Goal: Information Seeking & Learning: Learn about a topic

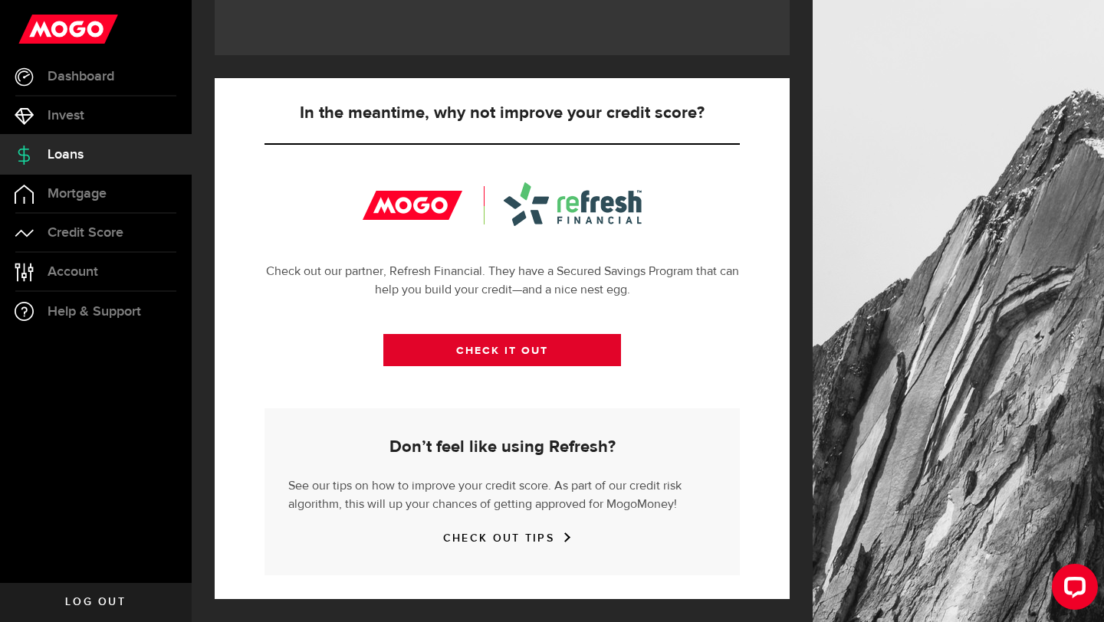
scroll to position [199, 0]
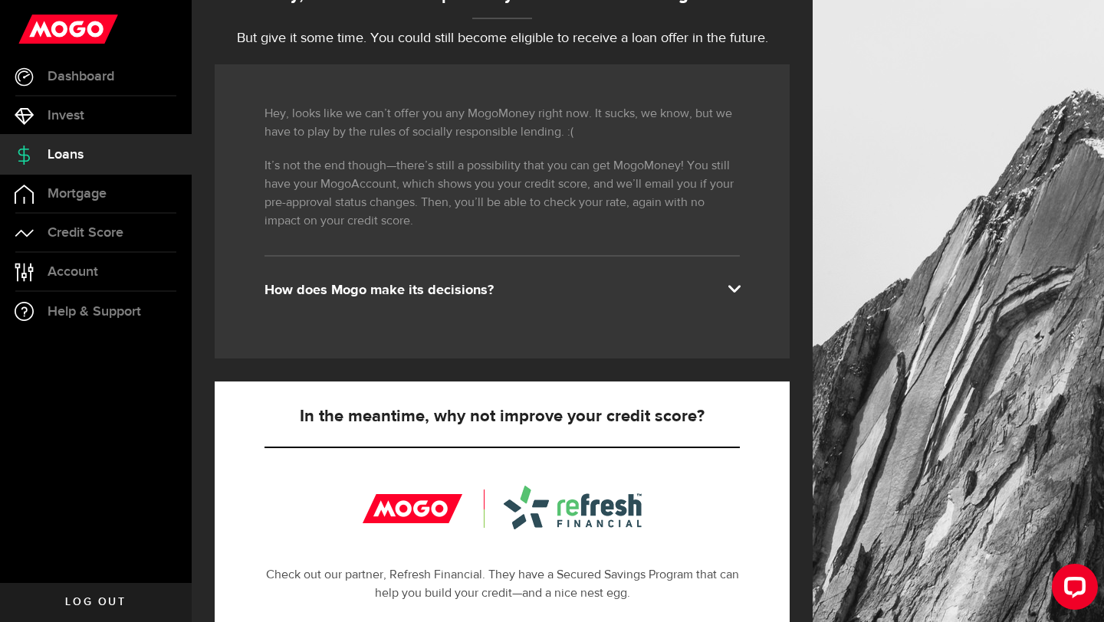
click at [429, 290] on div "How does Mogo make its decisions?" at bounding box center [501, 290] width 475 height 18
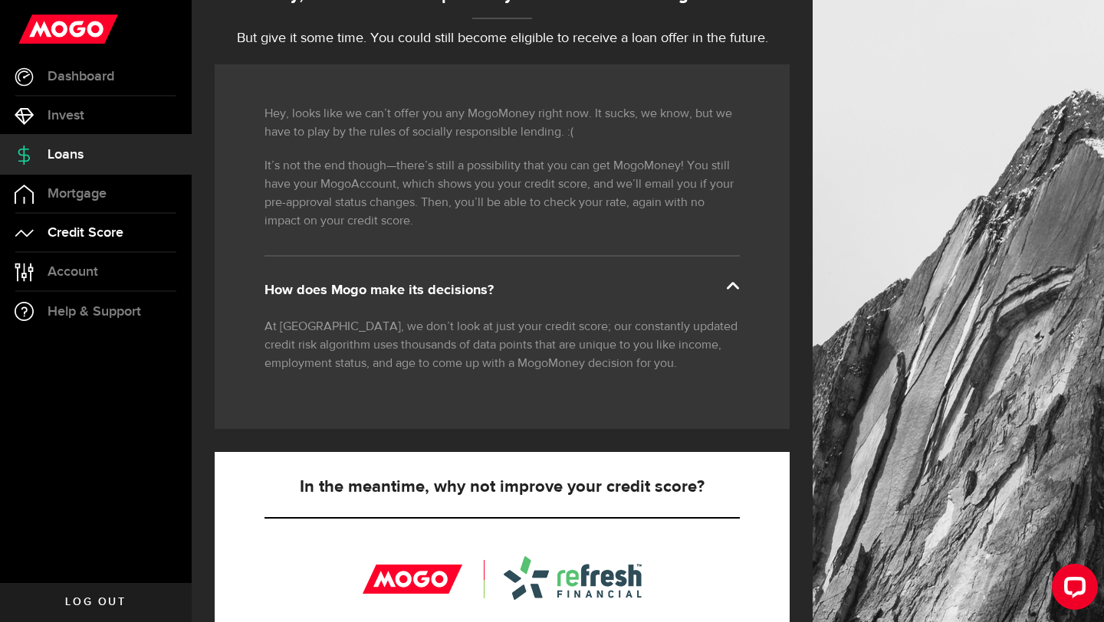
click at [61, 230] on span "Credit Score" at bounding box center [86, 233] width 76 height 14
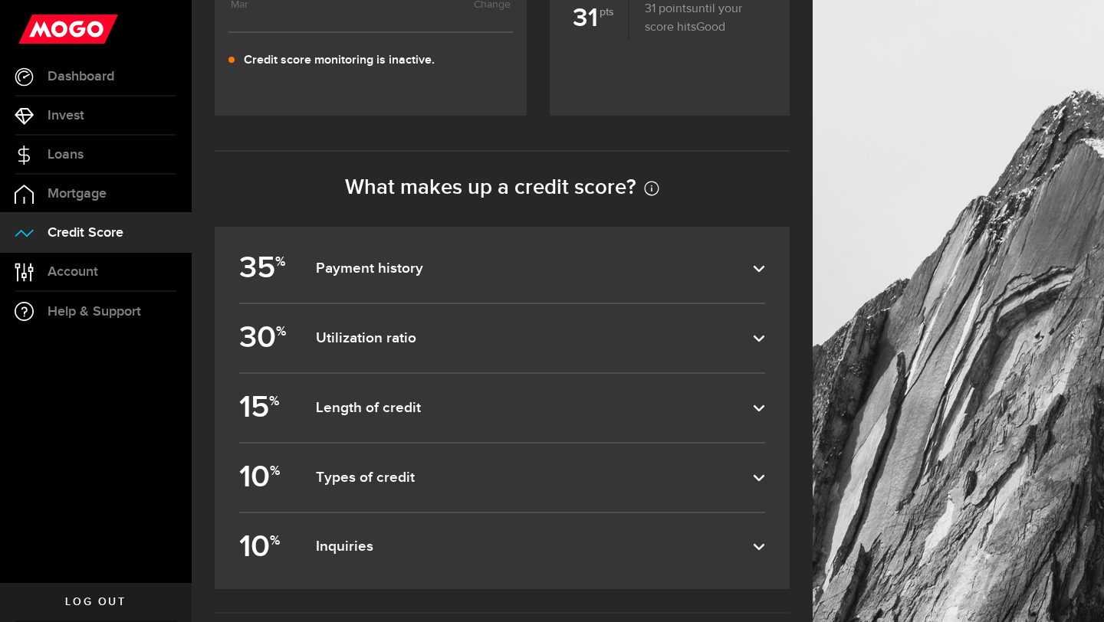
scroll to position [563, 0]
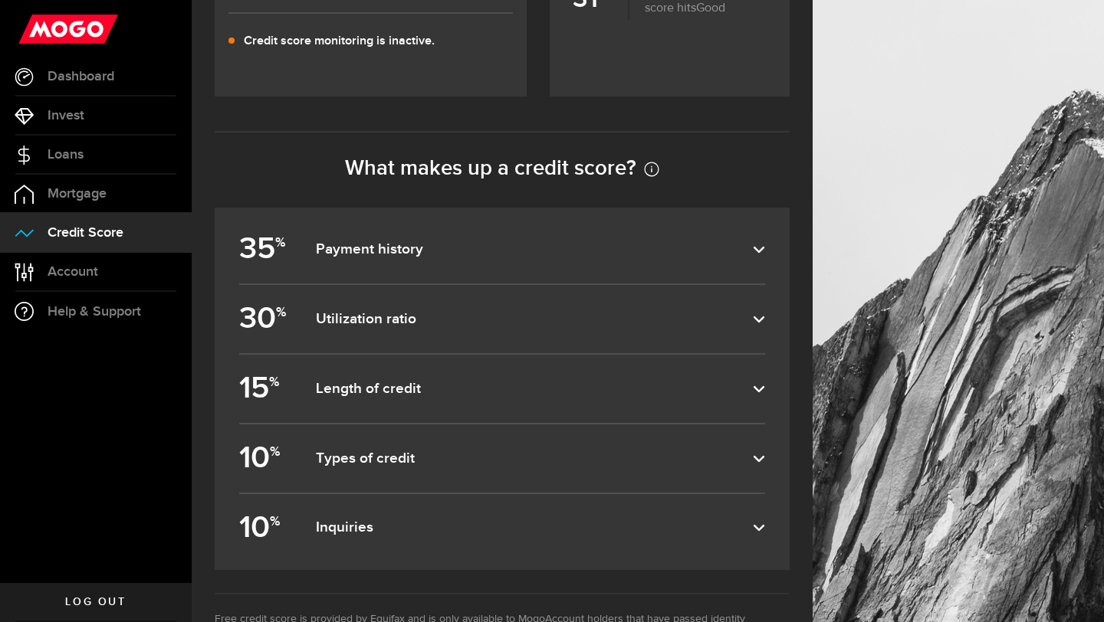
click at [408, 451] on dfn "Types of credit" at bounding box center [534, 459] width 437 height 18
click at [0, 0] on input "10 % Types of credit" at bounding box center [0, 0] width 0 height 0
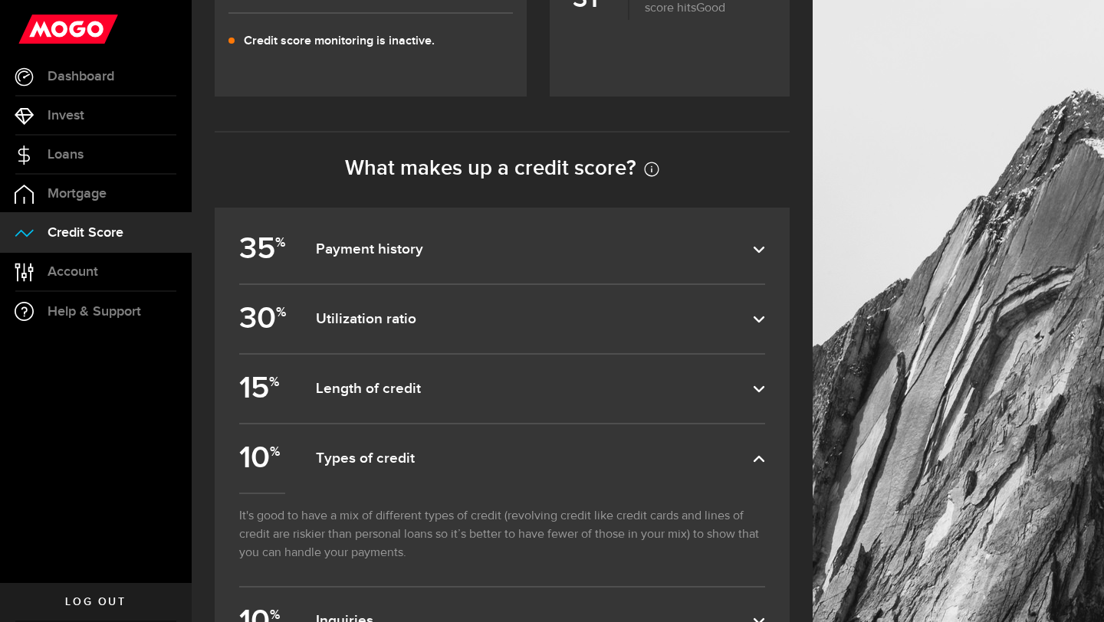
click at [406, 389] on dfn "Length of credit" at bounding box center [534, 389] width 437 height 18
click at [0, 0] on input "15 % Length of credit" at bounding box center [0, 0] width 0 height 0
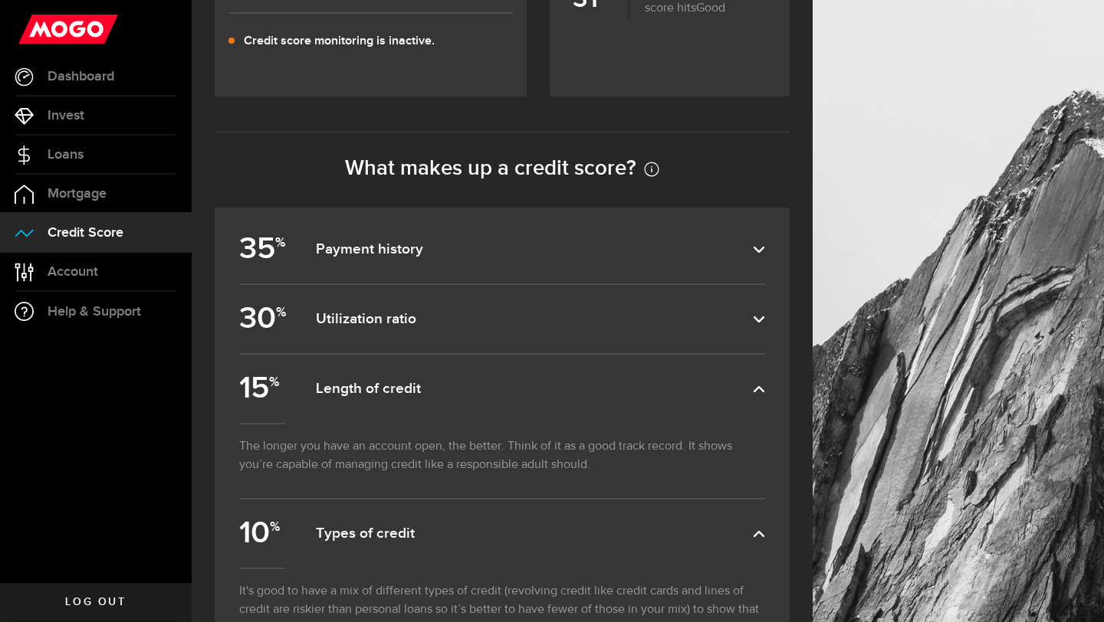
click at [396, 350] on label "30 % Utilization ratio" at bounding box center [502, 319] width 526 height 68
click at [0, 0] on input "30 % Utilization ratio" at bounding box center [0, 0] width 0 height 0
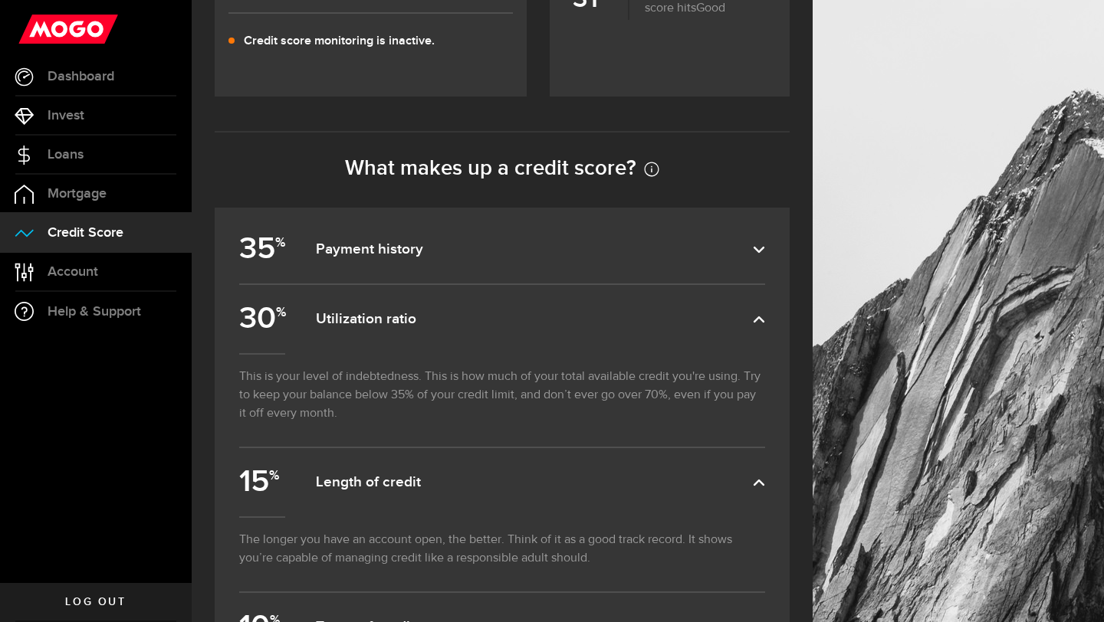
click at [377, 252] on dfn "Payment history" at bounding box center [534, 250] width 437 height 18
click at [0, 0] on input "35 % Payment history" at bounding box center [0, 0] width 0 height 0
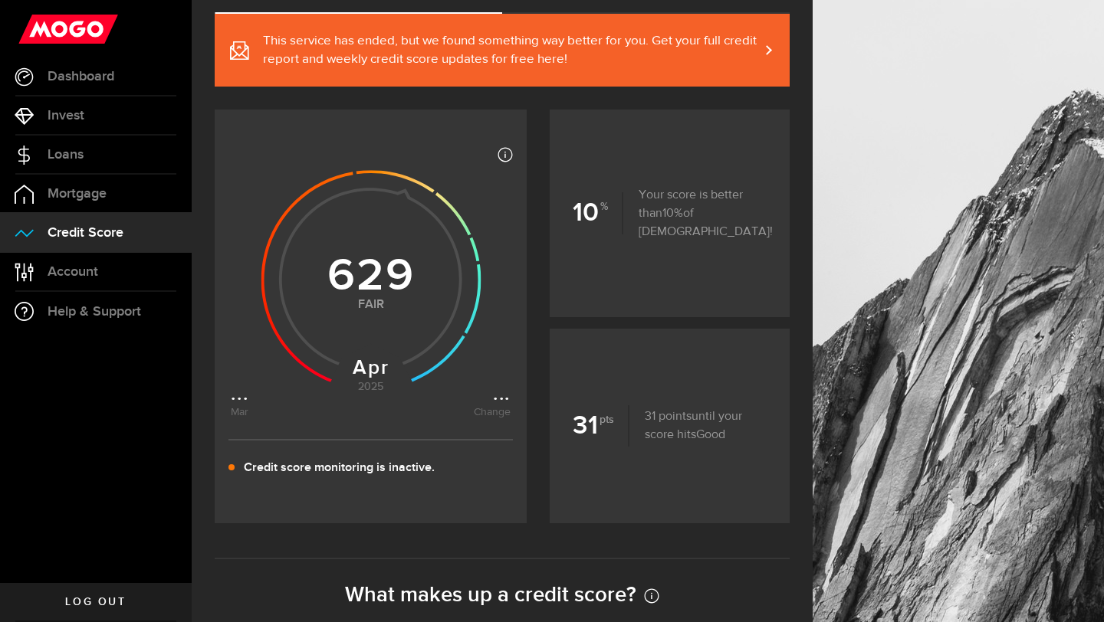
scroll to position [135, 0]
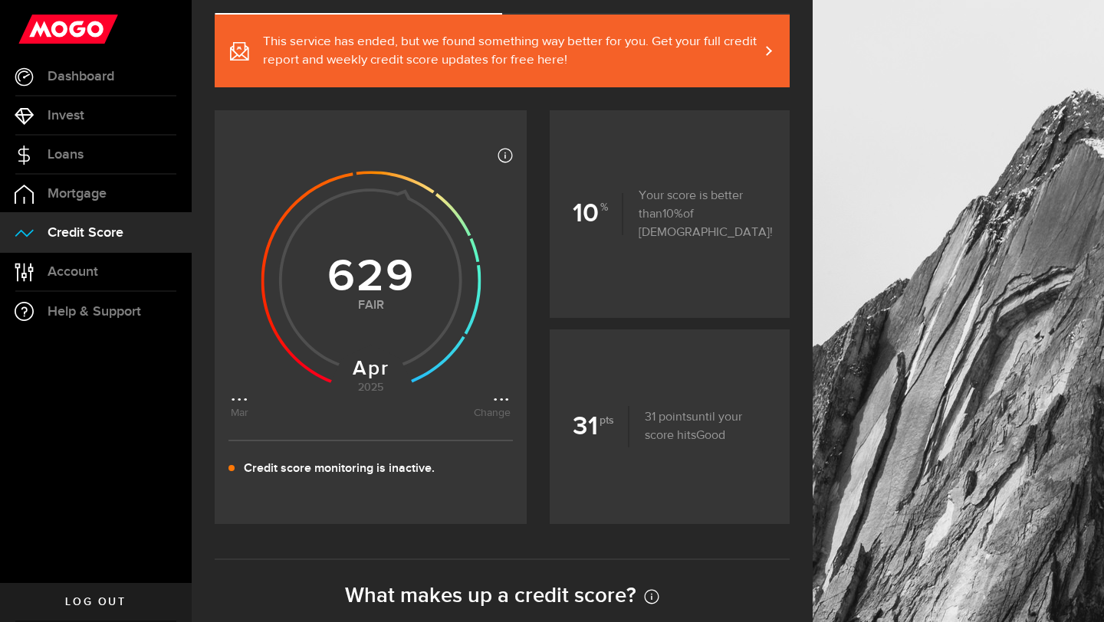
click at [496, 48] on span "This service has ended, but we found something way better for you. Get your ful…" at bounding box center [511, 51] width 496 height 37
